Goal: Entertainment & Leisure: Consume media (video, audio)

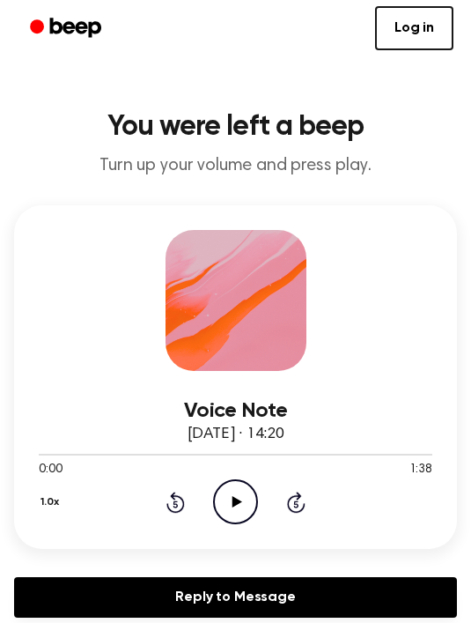
click at [237, 514] on icon "Play Audio" at bounding box center [235, 501] width 45 height 45
click at [239, 500] on icon at bounding box center [236, 501] width 8 height 11
click at [228, 509] on icon "Play Audio" at bounding box center [235, 501] width 45 height 45
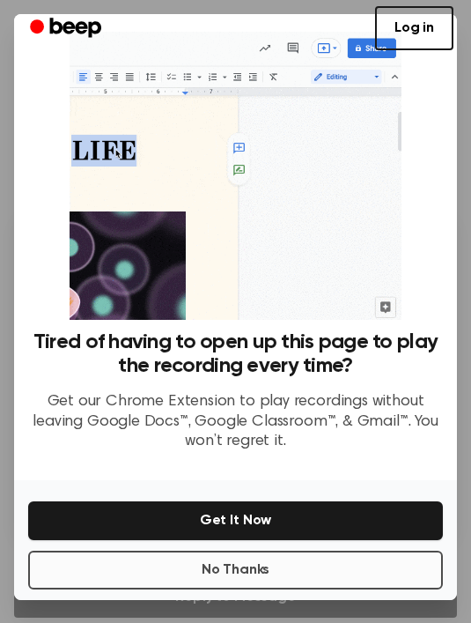
click at [310, 569] on button "No Thanks" at bounding box center [235, 570] width 415 height 39
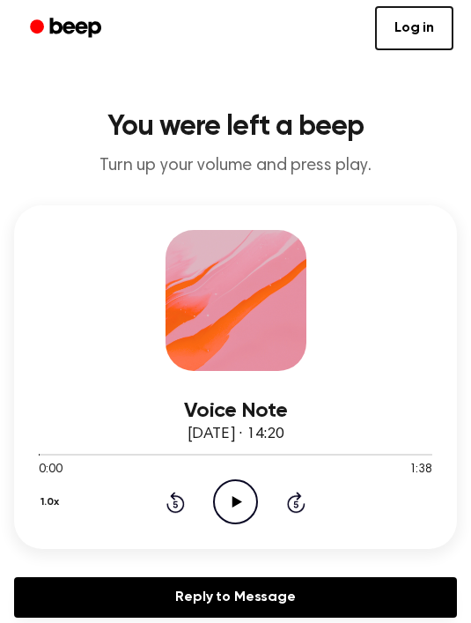
click at [230, 478] on div "0:00 1:38" at bounding box center [236, 470] width 394 height 19
click at [241, 513] on icon "Play Audio" at bounding box center [235, 501] width 45 height 45
click at [232, 507] on icon at bounding box center [236, 501] width 8 height 11
click at [241, 522] on circle at bounding box center [235, 501] width 43 height 43
click at [233, 494] on icon "Pause Audio" at bounding box center [235, 501] width 45 height 45
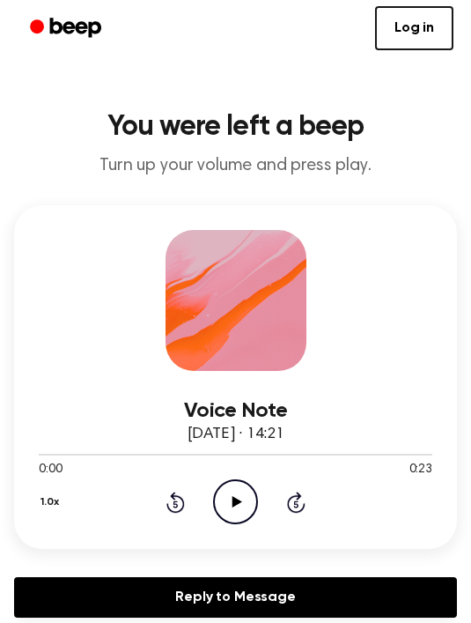
click at [226, 501] on icon "Play Audio" at bounding box center [235, 501] width 45 height 45
click at [237, 515] on icon "Pause Audio" at bounding box center [235, 501] width 45 height 45
click at [229, 500] on icon "Play Audio" at bounding box center [235, 501] width 45 height 45
click at [248, 501] on icon "Play Audio" at bounding box center [235, 501] width 45 height 45
click at [222, 504] on icon "Play Audio" at bounding box center [235, 501] width 45 height 45
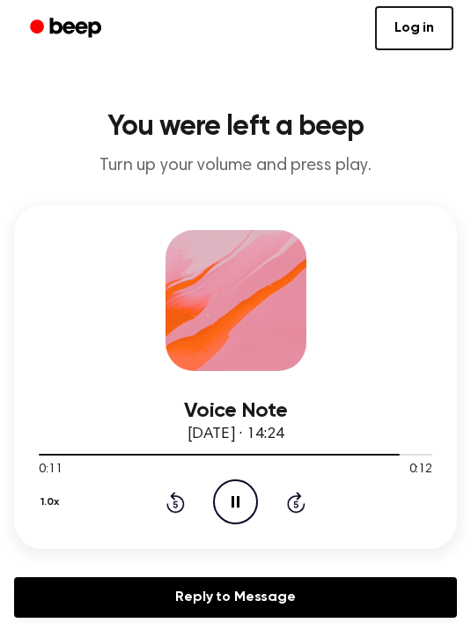
click at [246, 515] on icon "Pause Audio" at bounding box center [235, 501] width 45 height 45
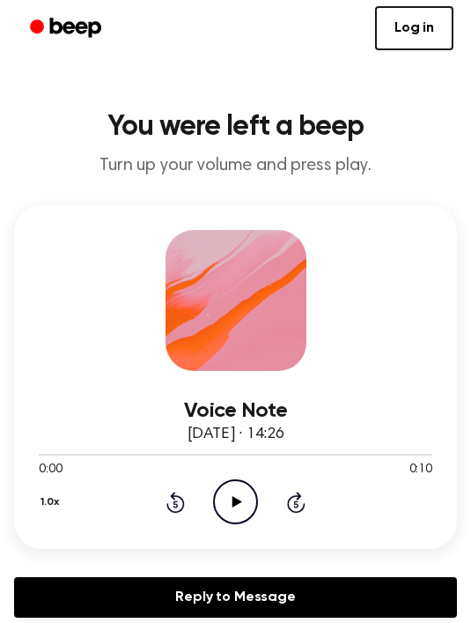
click at [240, 501] on icon at bounding box center [238, 501] width 10 height 11
click at [227, 503] on icon "Play Audio" at bounding box center [235, 501] width 45 height 45
click at [227, 493] on icon "Play Audio" at bounding box center [235, 501] width 45 height 45
click at [228, 487] on icon "Pause Audio" at bounding box center [235, 501] width 45 height 45
click at [244, 493] on icon "Play Audio" at bounding box center [235, 501] width 45 height 45
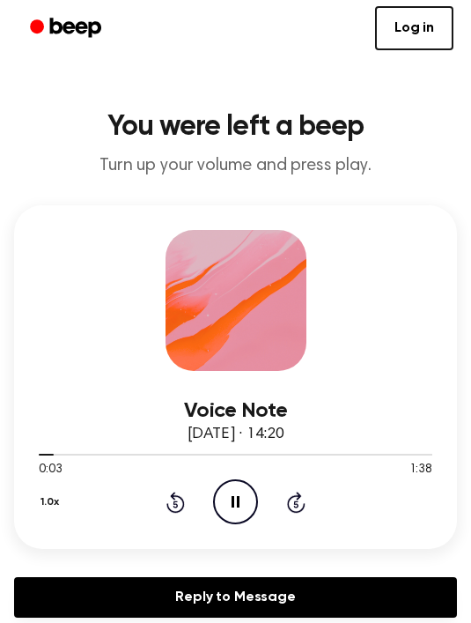
click at [229, 496] on icon "Pause Audio" at bounding box center [235, 501] width 45 height 45
click at [235, 489] on icon "Play Audio" at bounding box center [235, 501] width 45 height 45
click at [232, 508] on icon "Pause Audio" at bounding box center [235, 501] width 45 height 45
click at [236, 502] on icon at bounding box center [238, 501] width 10 height 11
click at [170, 507] on icon at bounding box center [176, 502] width 19 height 21
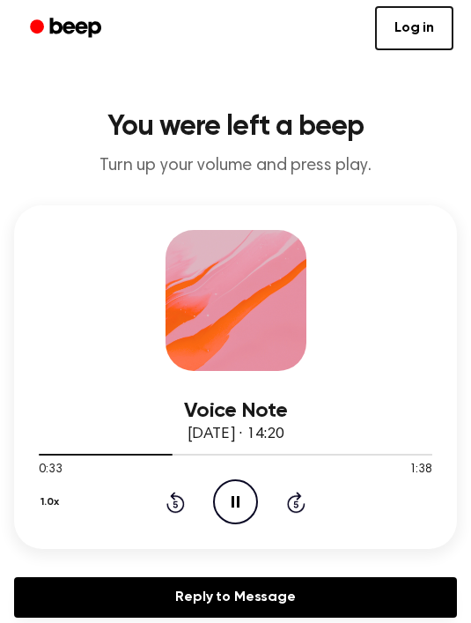
click at [184, 503] on icon at bounding box center [176, 502] width 19 height 21
click at [233, 500] on icon at bounding box center [236, 501] width 8 height 11
click at [244, 503] on icon "Play Audio" at bounding box center [235, 501] width 45 height 45
click at [256, 511] on circle at bounding box center [235, 501] width 43 height 43
click at [251, 503] on icon "Play Audio" at bounding box center [235, 501] width 45 height 45
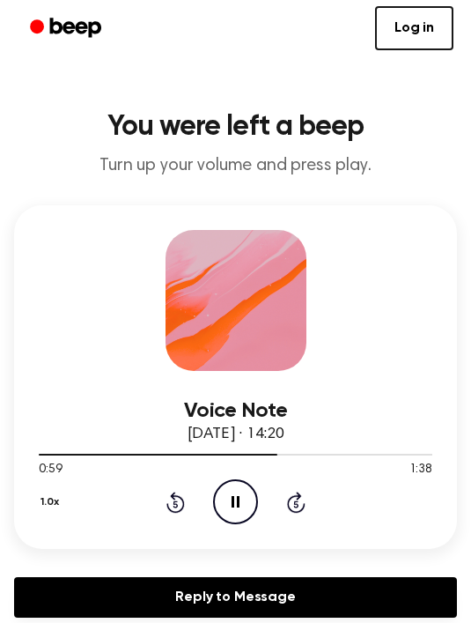
click at [263, 496] on div "1.0x Rewind 5 seconds Pause Audio Skip 5 seconds" at bounding box center [236, 501] width 394 height 45
click at [239, 513] on icon "Pause Audio" at bounding box center [235, 501] width 45 height 45
click at [219, 511] on icon "Play Audio" at bounding box center [235, 501] width 45 height 45
